Goal: Transaction & Acquisition: Purchase product/service

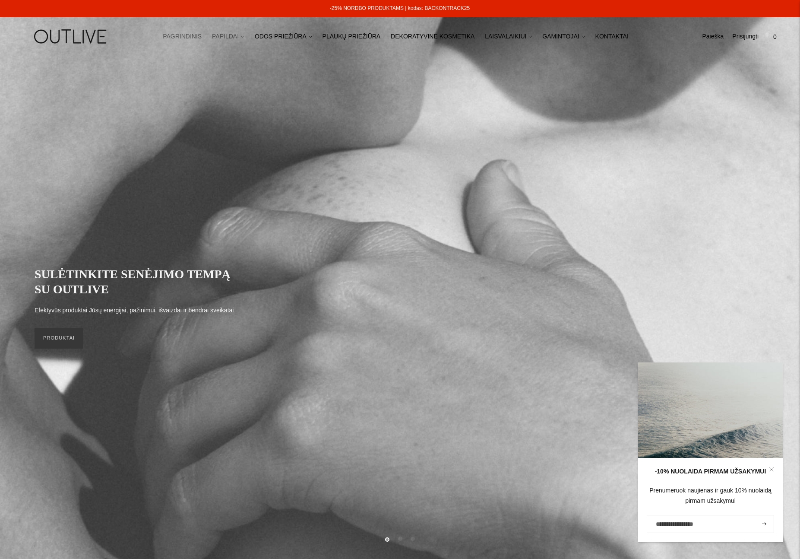
click at [229, 38] on link "PAPILDAI" at bounding box center [228, 36] width 32 height 19
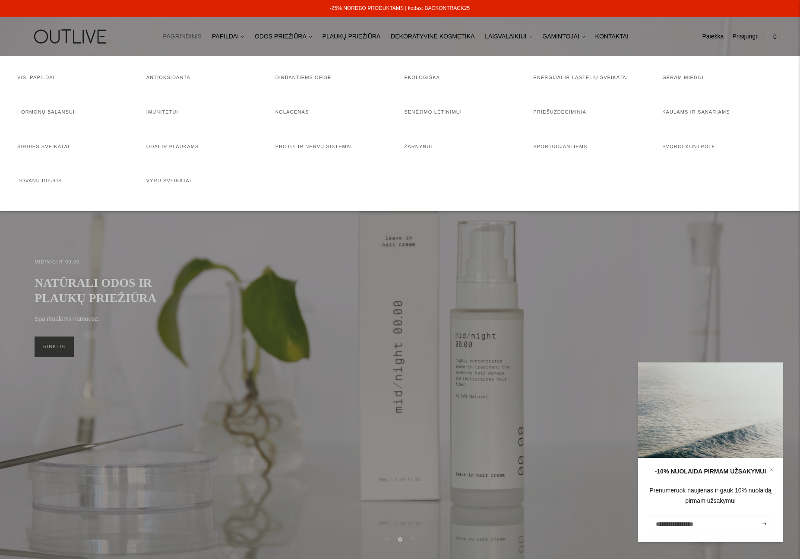
click at [290, 117] on li "Kolagenas" at bounding box center [335, 116] width 120 height 17
click at [291, 114] on link "Kolagenas" at bounding box center [292, 111] width 34 height 5
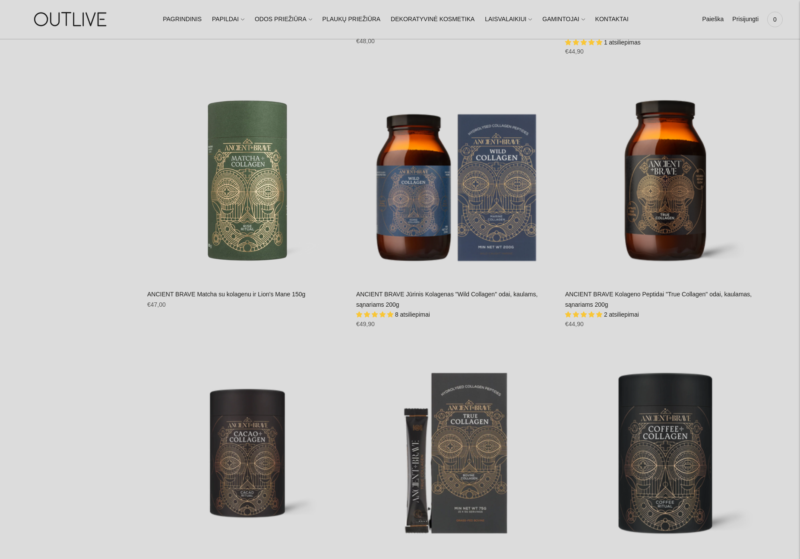
scroll to position [650, 0]
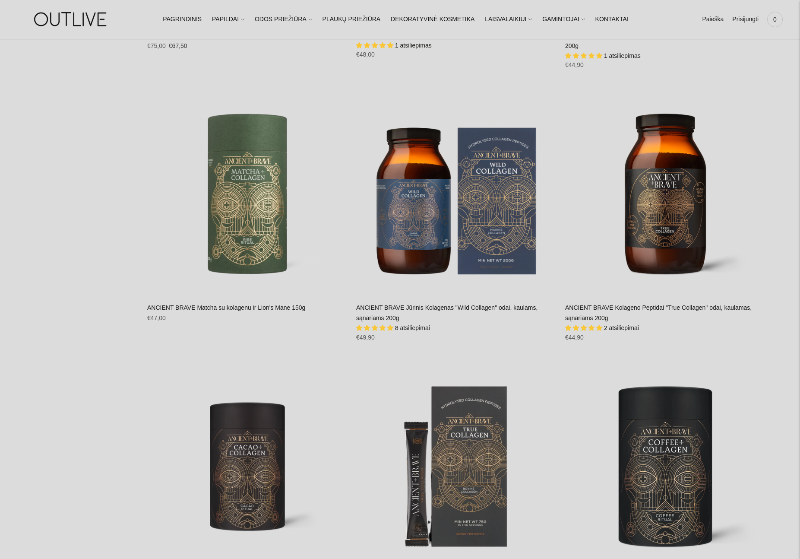
click at [390, 306] on link "ANCIENT BRAVE Jūrinis Kolagenas "Wild Collagen" odai, kaulams, sąnariams 200g" at bounding box center [446, 312] width 181 height 17
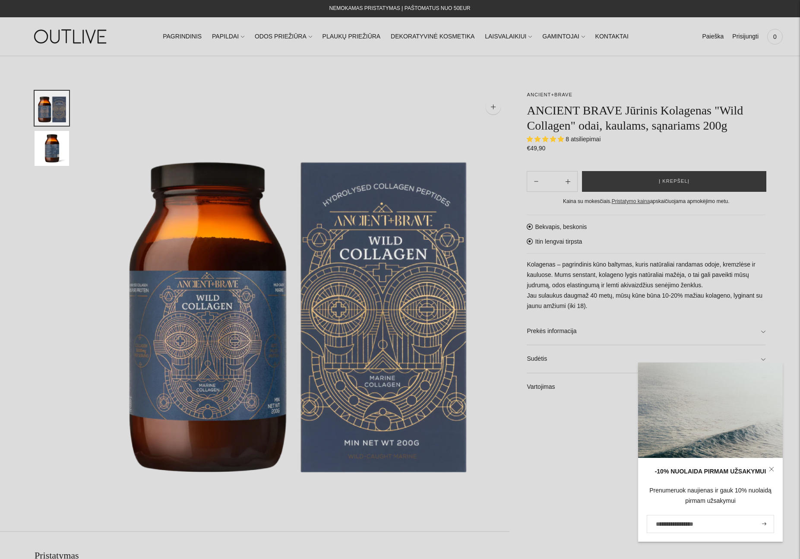
click at [649, 272] on p "Kolagenas – pagrindinis kūno baltymas, kuris natūraliai randamas odoje, kremzlė…" at bounding box center [646, 285] width 239 height 52
click at [775, 469] on link at bounding box center [771, 469] width 22 height 22
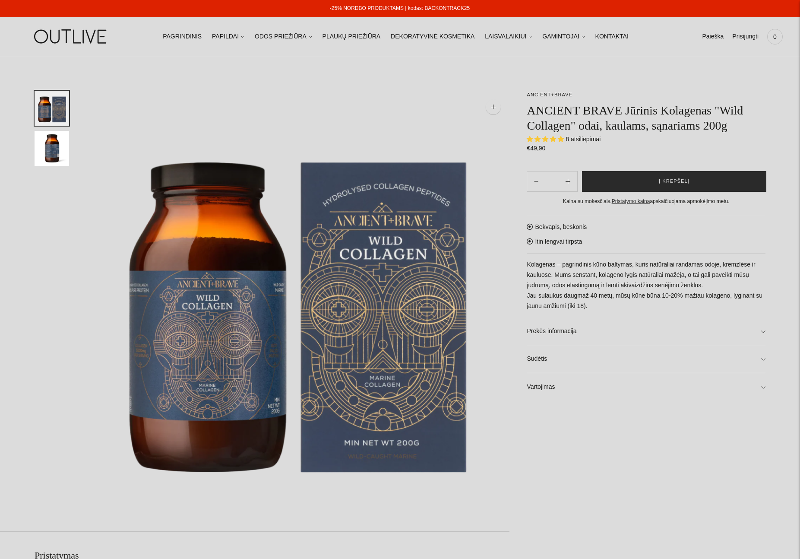
click at [674, 173] on button "Į krepšelį" at bounding box center [674, 181] width 184 height 21
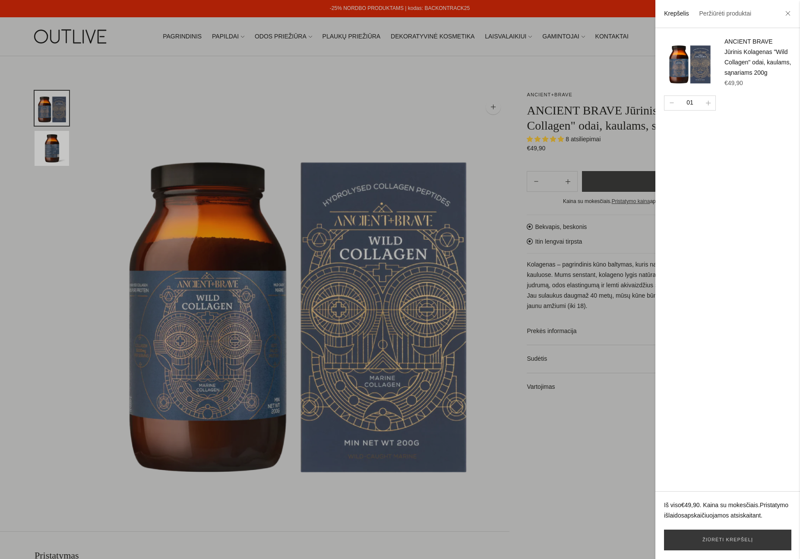
drag, startPoint x: 372, startPoint y: 107, endPoint x: 372, endPoint y: 101, distance: 5.6
click at [372, 105] on div at bounding box center [400, 279] width 800 height 559
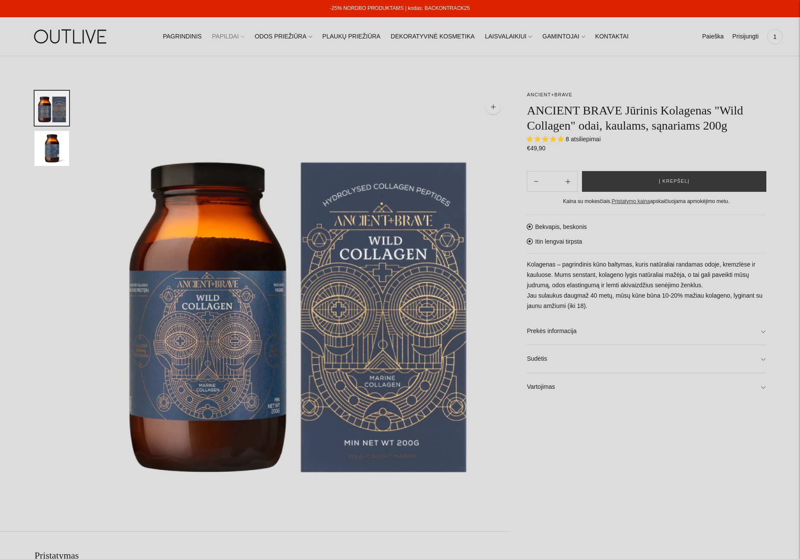
click at [241, 36] on link "PAPILDAI" at bounding box center [228, 36] width 32 height 19
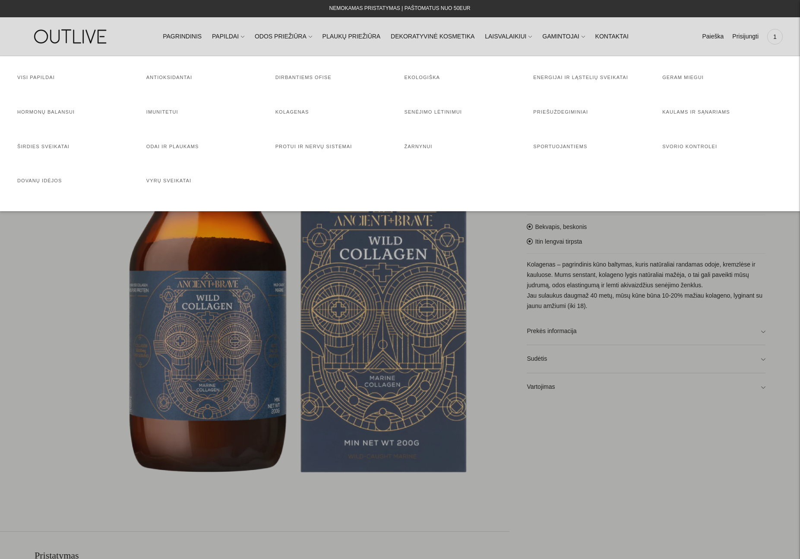
click at [162, 108] on h4 "Imunitetui" at bounding box center [206, 112] width 120 height 9
click at [163, 110] on link "Imunitetui" at bounding box center [162, 111] width 32 height 5
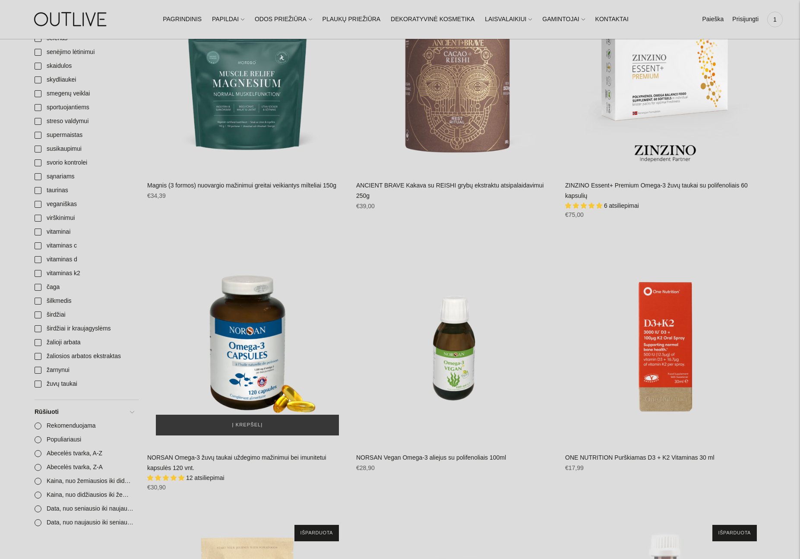
scroll to position [1321, 0]
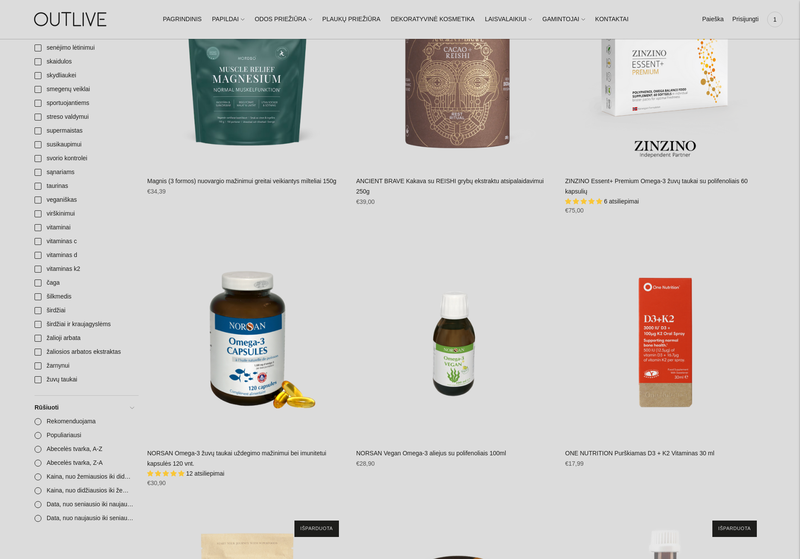
click at [243, 461] on link "NORSAN Omega-3 žuvų taukai uždegimo mažinimui bei imunitetui kapsulės 120 vnt." at bounding box center [236, 457] width 179 height 17
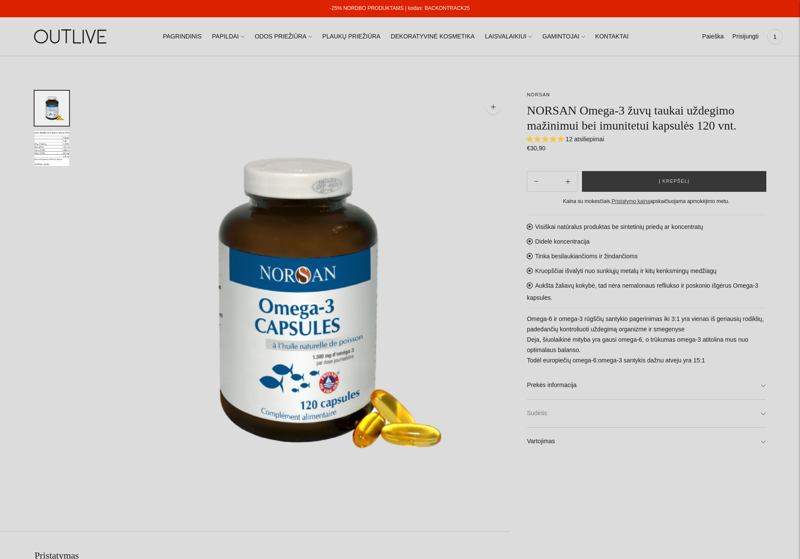
click at [583, 412] on link "Sudėtis" at bounding box center [646, 413] width 239 height 28
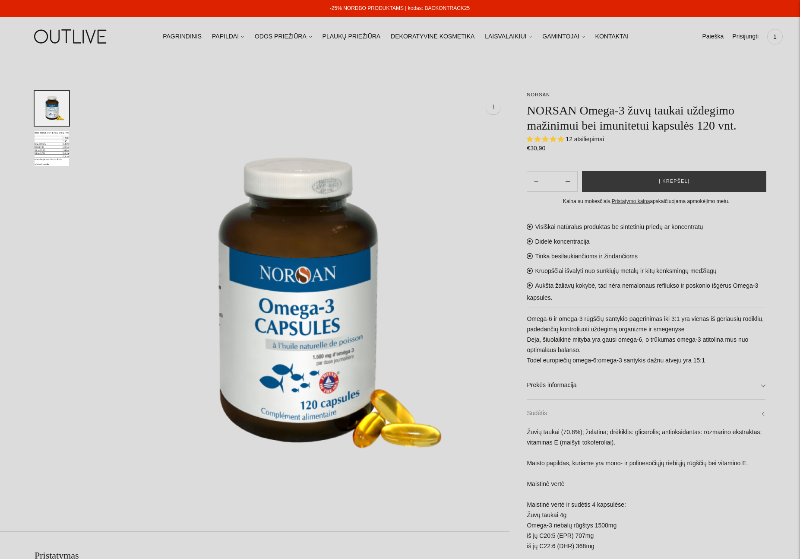
click at [583, 412] on link "Sudėtis" at bounding box center [646, 413] width 239 height 28
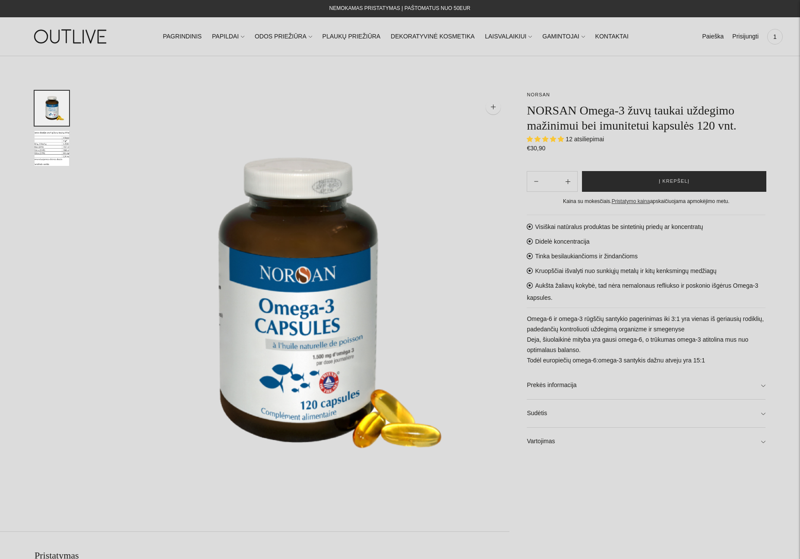
click at [659, 188] on button "Į krepšelį" at bounding box center [674, 181] width 184 height 21
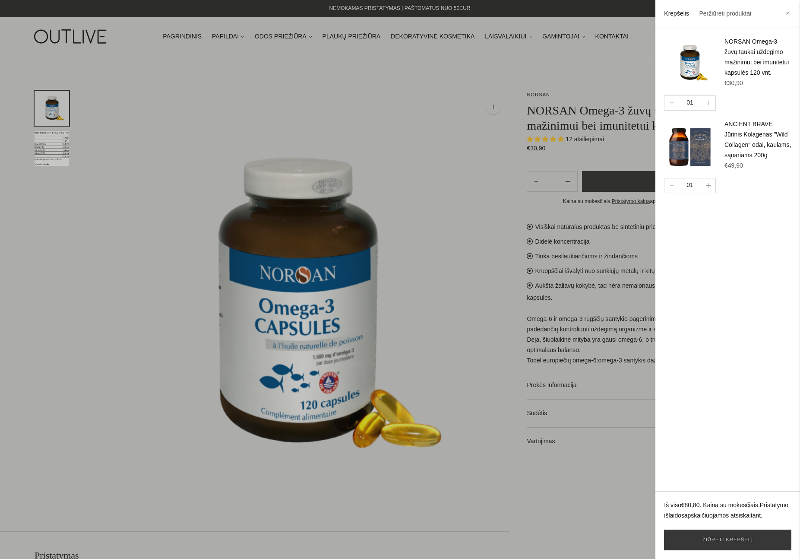
click at [442, 256] on div at bounding box center [400, 279] width 800 height 559
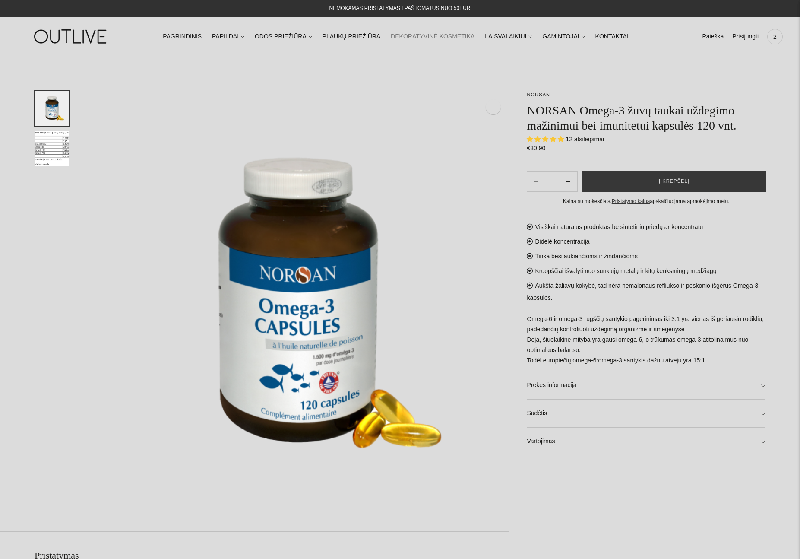
click at [440, 36] on link "DEKORATYVINĖ KOSMETIKA" at bounding box center [433, 36] width 84 height 19
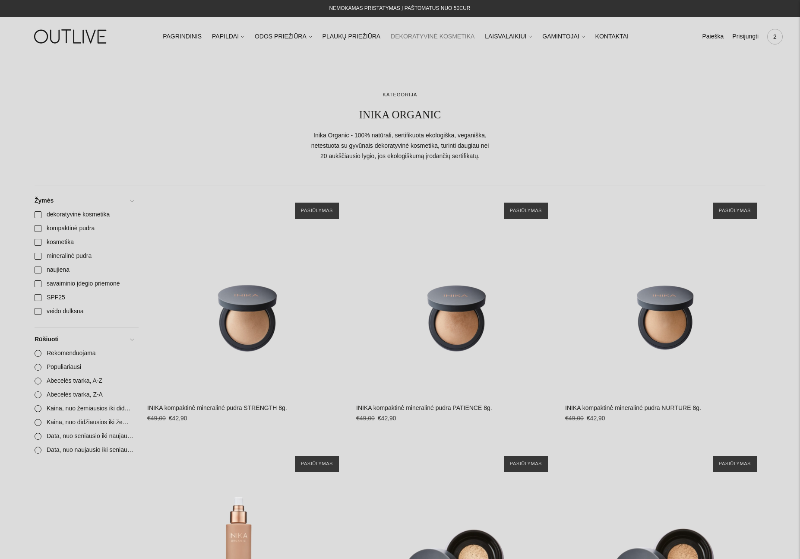
click at [770, 41] on div "2" at bounding box center [775, 37] width 16 height 16
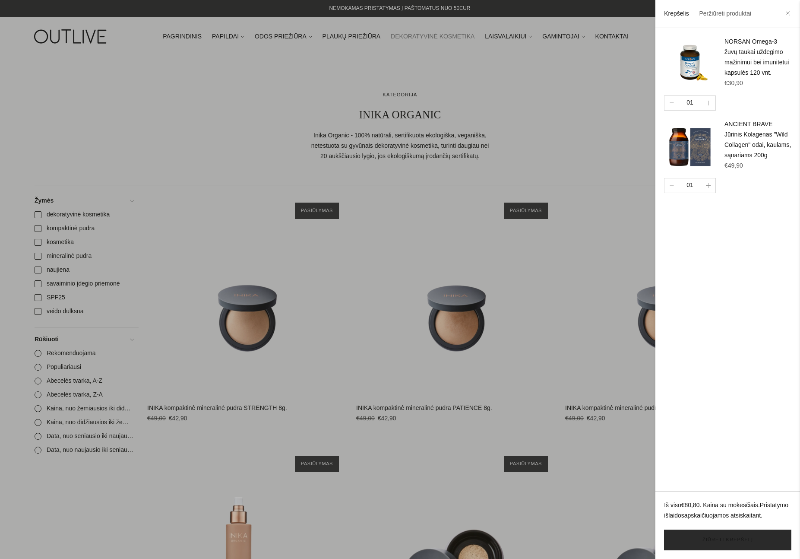
click at [725, 535] on link "Žiūrėti krepšelį" at bounding box center [727, 539] width 127 height 21
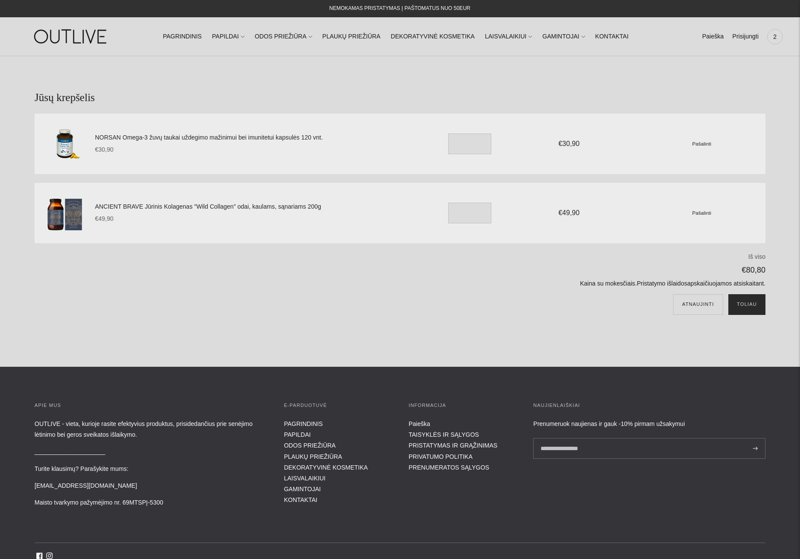
click at [748, 307] on button "Toliau" at bounding box center [746, 304] width 37 height 21
